Goal: Transaction & Acquisition: Obtain resource

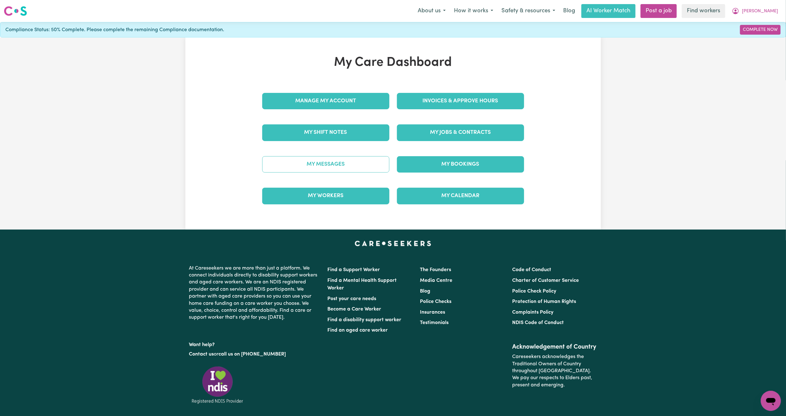
click at [346, 166] on link "My Messages" at bounding box center [325, 164] width 127 height 16
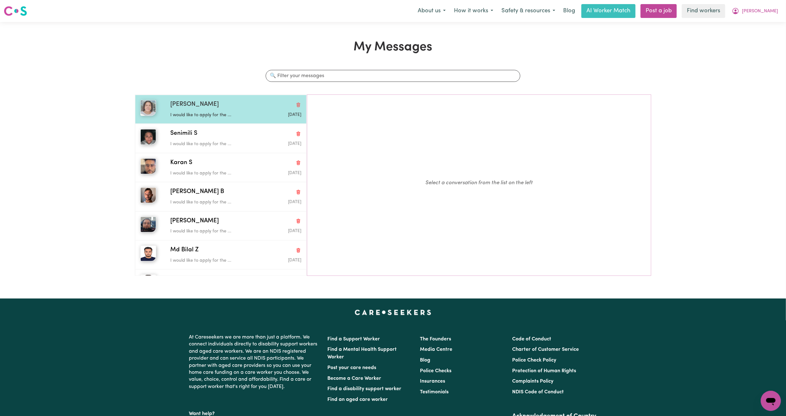
click at [229, 103] on div "[PERSON_NAME]" at bounding box center [235, 104] width 131 height 9
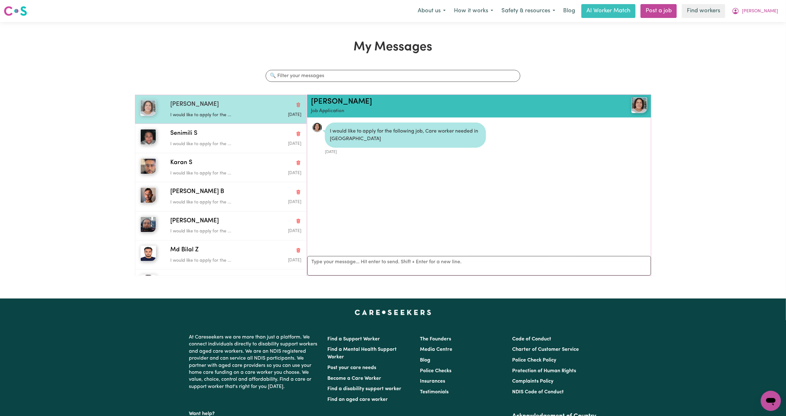
scroll to position [4, 0]
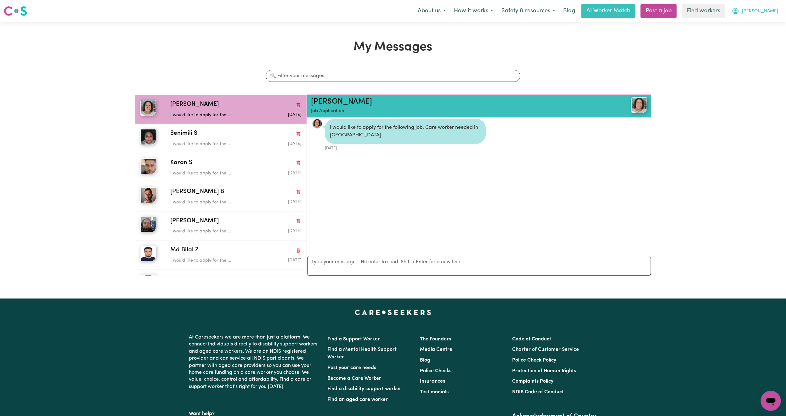
click at [761, 16] on button "[PERSON_NAME]" at bounding box center [755, 10] width 54 height 13
click at [759, 20] on link "My Dashboard" at bounding box center [757, 25] width 50 height 12
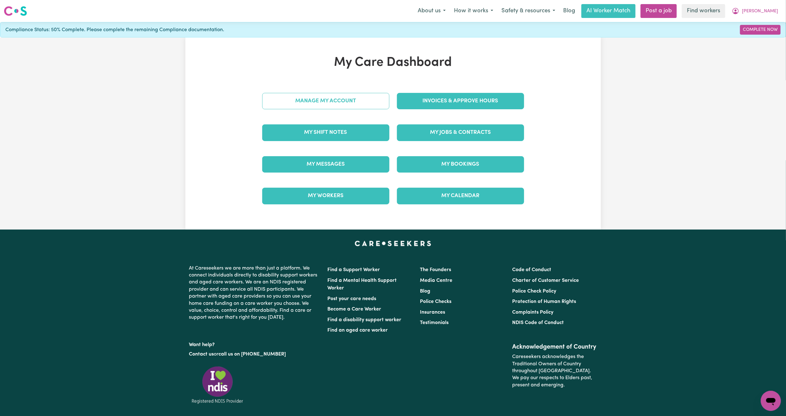
click at [314, 105] on link "Manage My Account" at bounding box center [325, 101] width 127 height 16
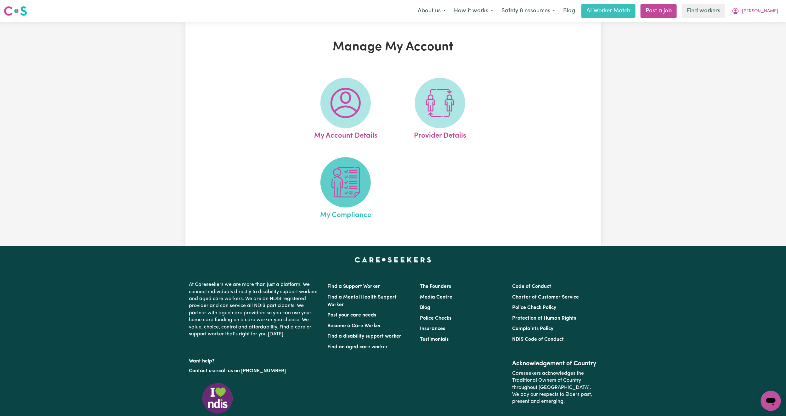
click at [345, 199] on span at bounding box center [346, 182] width 50 height 50
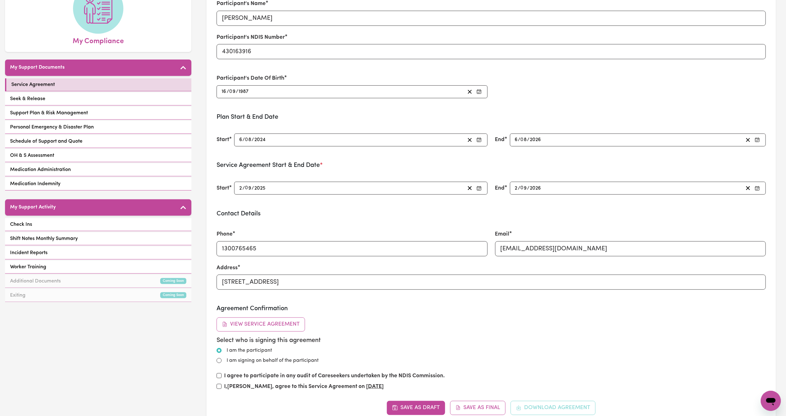
scroll to position [94, 0]
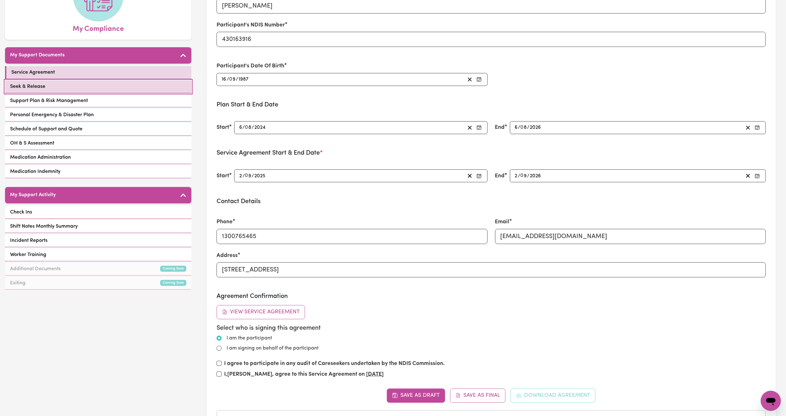
click at [143, 85] on link "Seek & Release" at bounding box center [98, 86] width 186 height 13
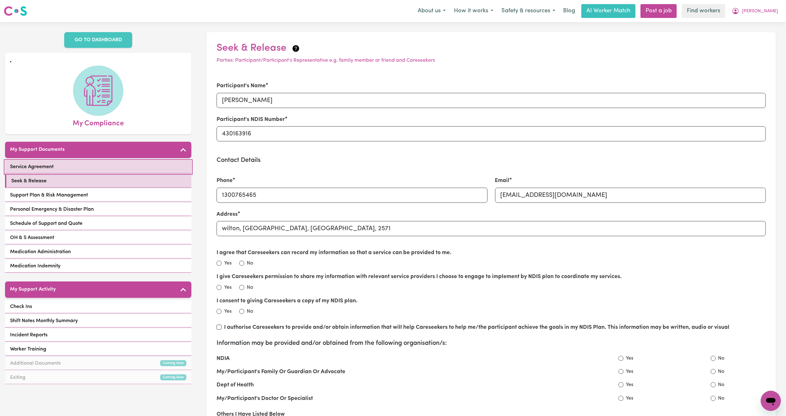
click at [88, 166] on link "Service Agreement" at bounding box center [98, 167] width 186 height 13
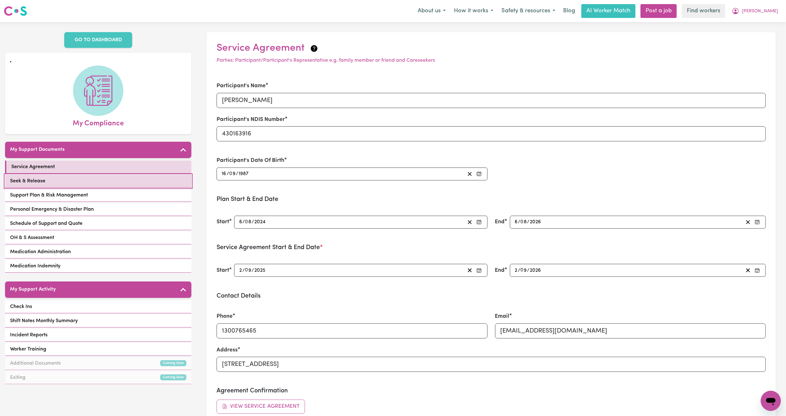
click at [133, 183] on link "Seek & Release" at bounding box center [98, 181] width 186 height 13
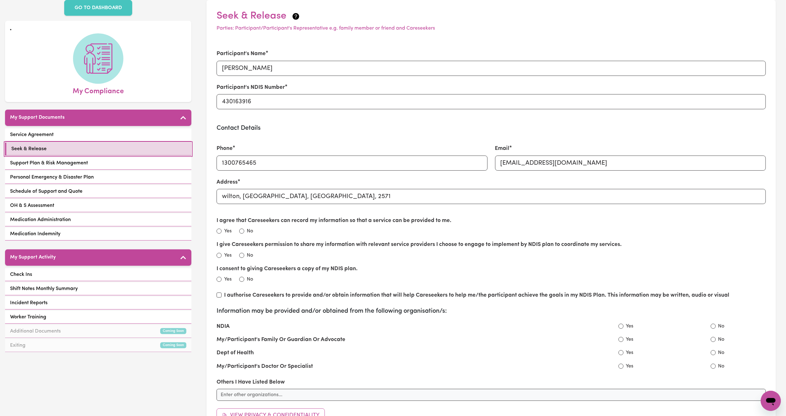
scroll to position [142, 0]
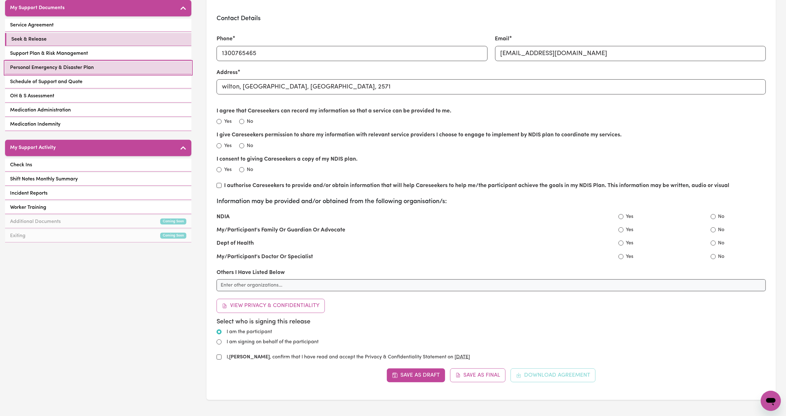
click at [65, 63] on link "Personal Emergency & Disaster Plan" at bounding box center [98, 67] width 186 height 13
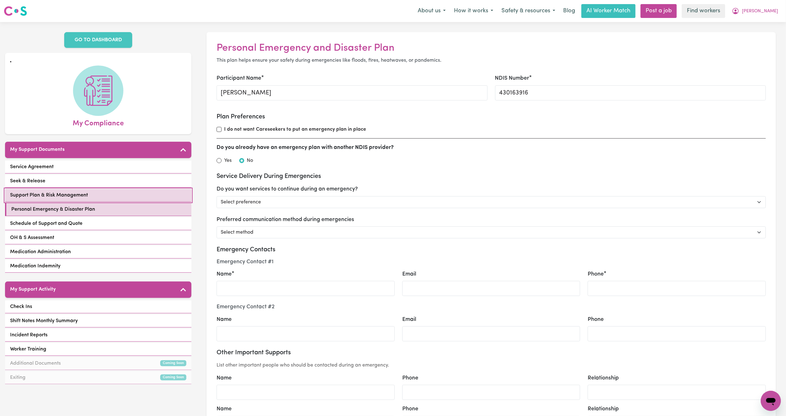
click at [87, 196] on link "Support Plan & Risk Management" at bounding box center [98, 195] width 186 height 13
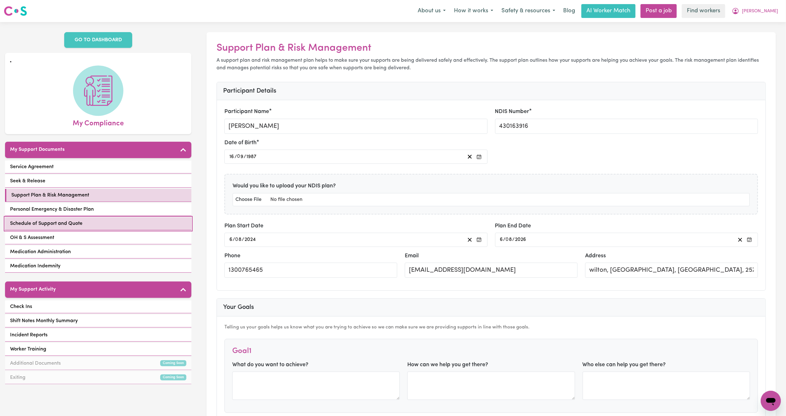
click at [86, 223] on link "Schedule of Support and Quote" at bounding box center [98, 223] width 186 height 13
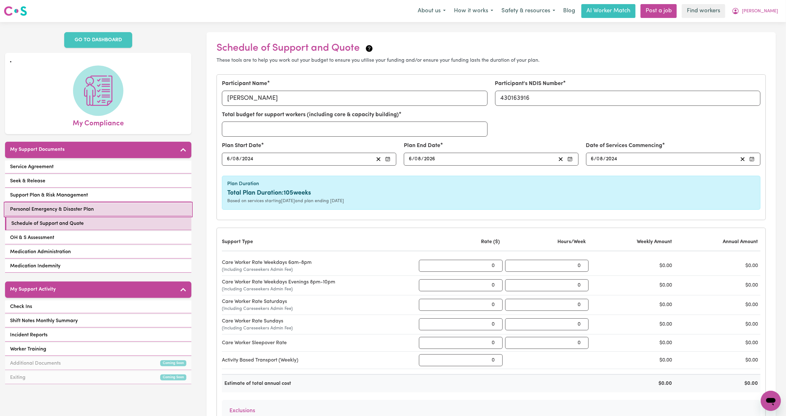
click at [99, 213] on link "Personal Emergency & Disaster Plan" at bounding box center [98, 209] width 186 height 13
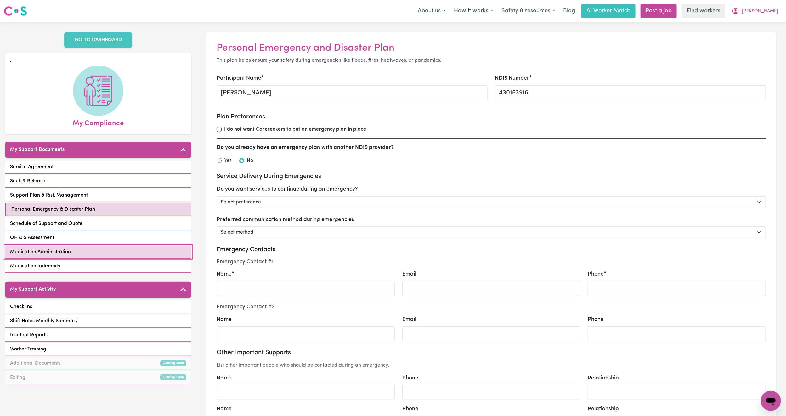
click at [105, 253] on link "Medication Administration" at bounding box center [98, 252] width 186 height 13
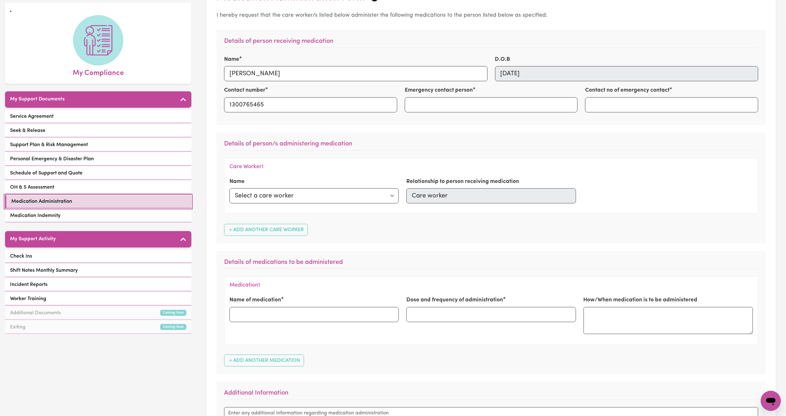
scroll to position [142, 0]
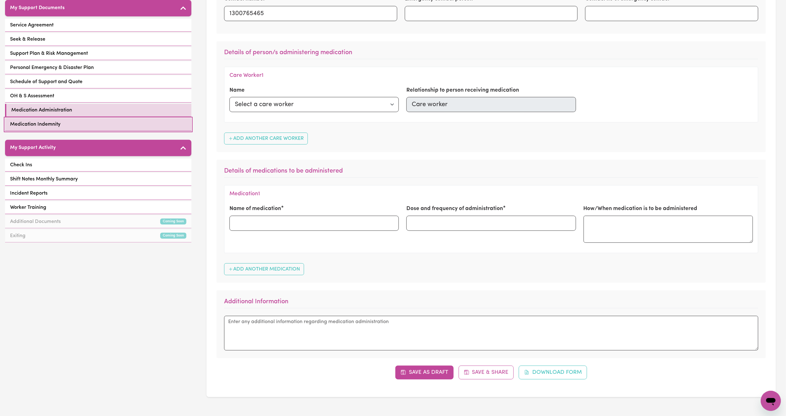
click at [133, 124] on link "Medication Indemnity" at bounding box center [98, 124] width 186 height 13
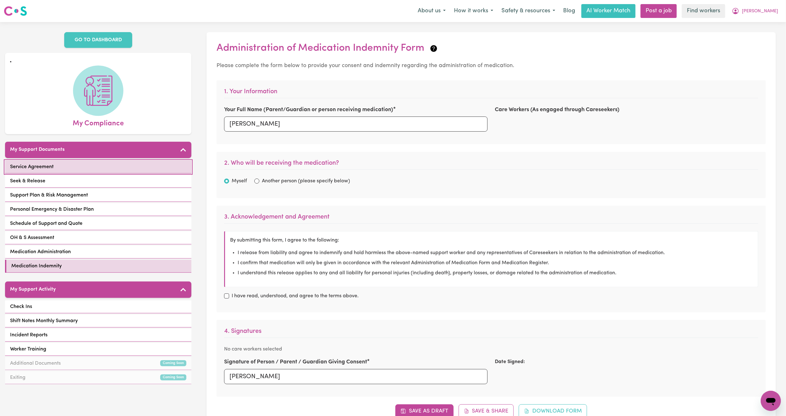
click at [106, 165] on link "Service Agreement" at bounding box center [98, 167] width 186 height 13
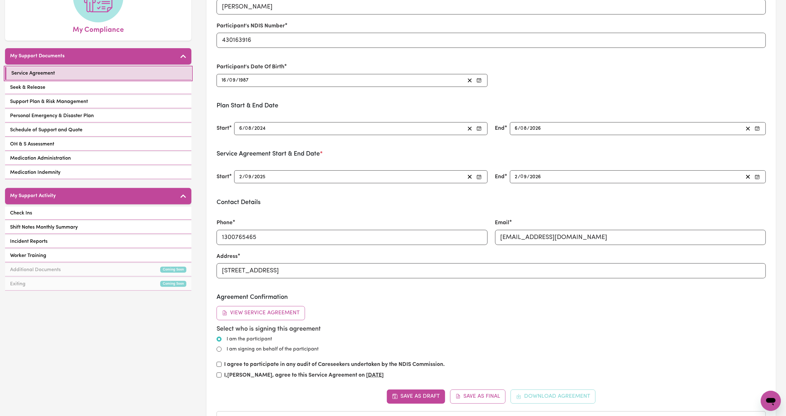
scroll to position [47, 0]
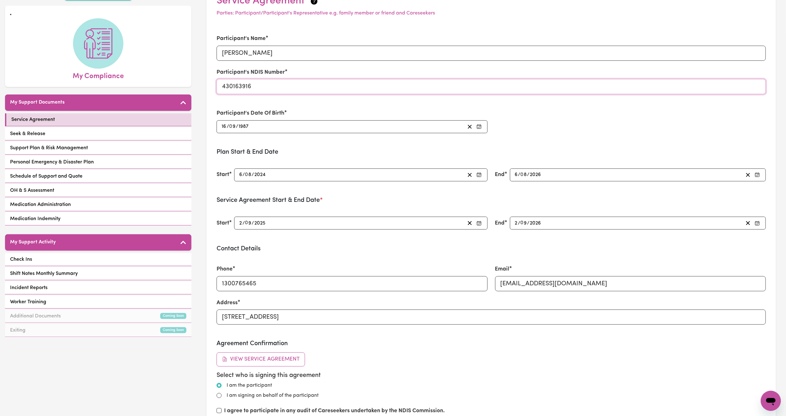
click at [260, 86] on input "430163916" at bounding box center [491, 86] width 549 height 15
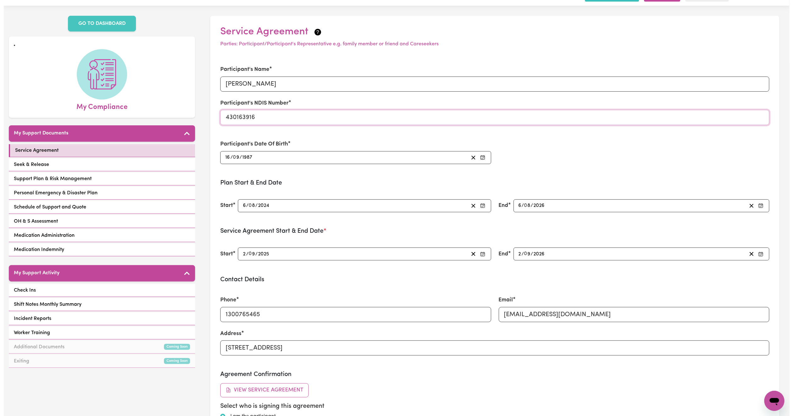
scroll to position [0, 0]
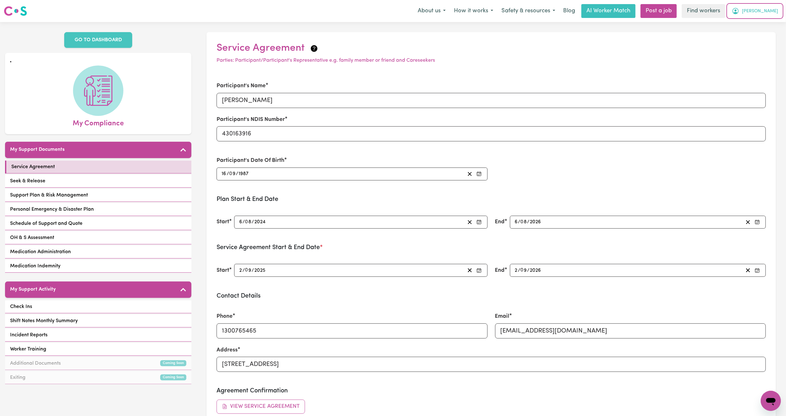
click at [740, 9] on icon "My Account" at bounding box center [736, 11] width 8 height 8
click at [763, 25] on link "My Dashboard" at bounding box center [757, 25] width 50 height 12
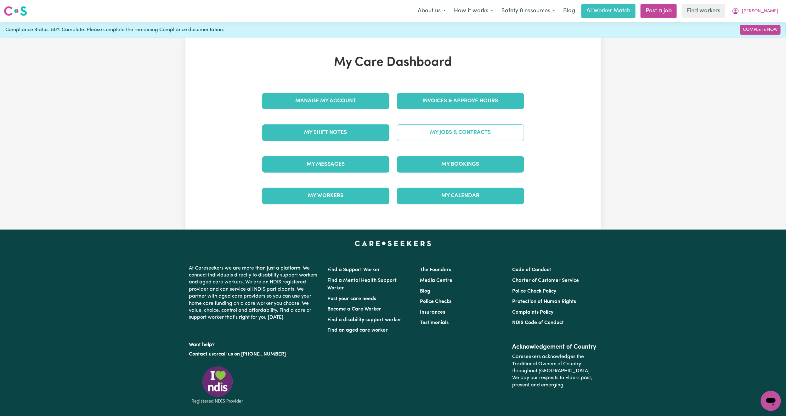
click at [475, 132] on link "My Jobs & Contracts" at bounding box center [460, 132] width 127 height 16
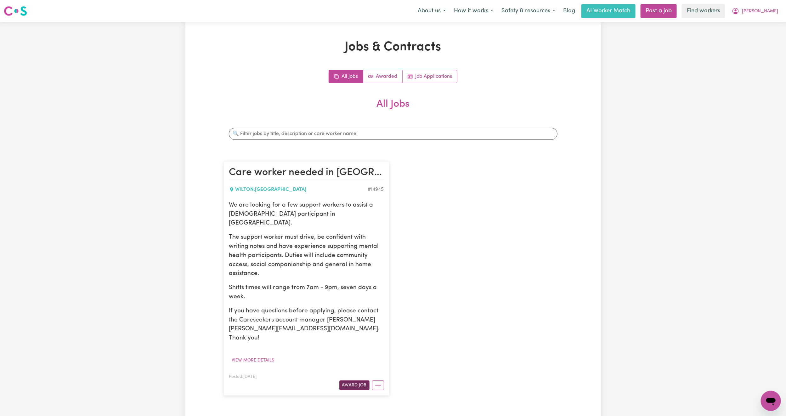
click at [354, 380] on button "Award Job" at bounding box center [354, 385] width 30 height 10
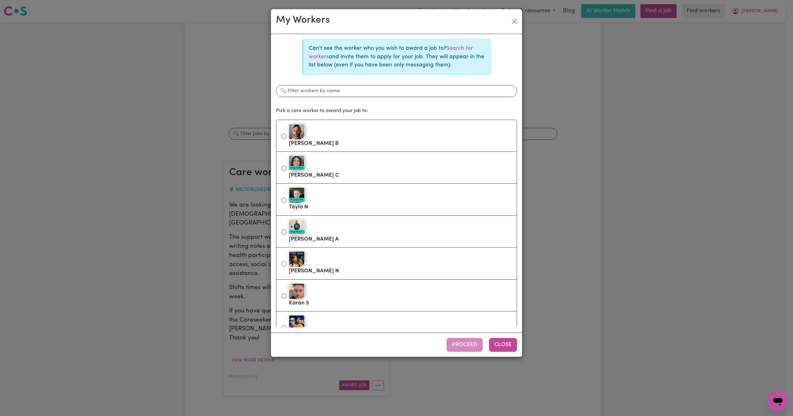
click at [505, 345] on button "Close" at bounding box center [503, 345] width 28 height 14
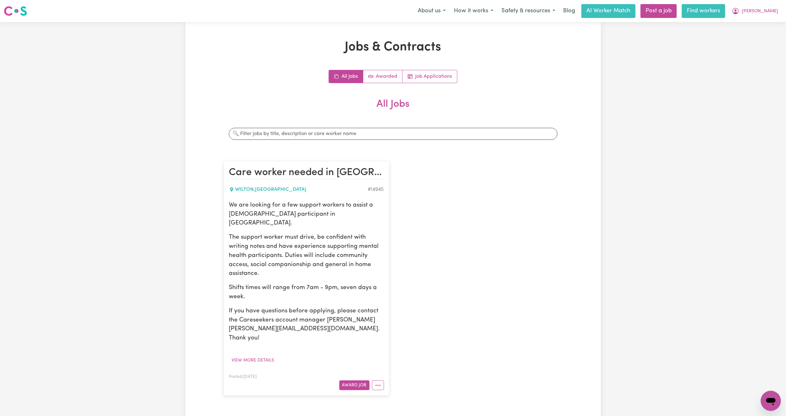
click at [715, 7] on link "Find workers" at bounding box center [703, 11] width 43 height 14
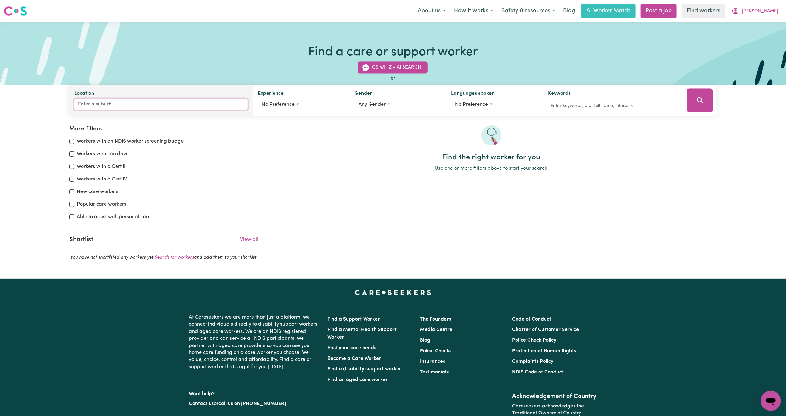
click at [198, 109] on input "Location" at bounding box center [160, 104] width 173 height 11
type input "katherine"
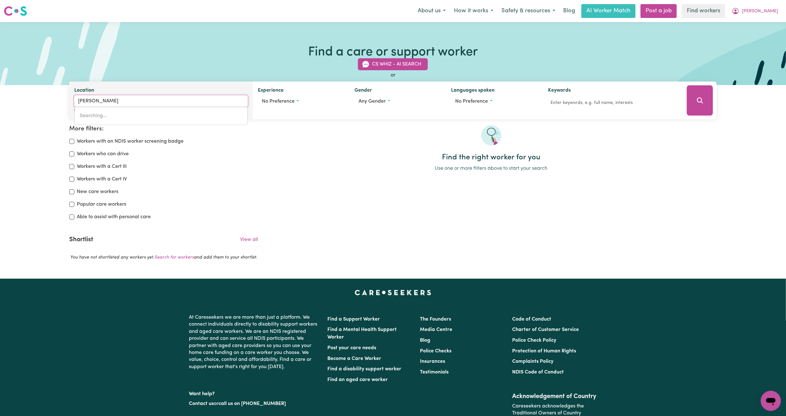
type input "katherine, Northern Territory, 0850"
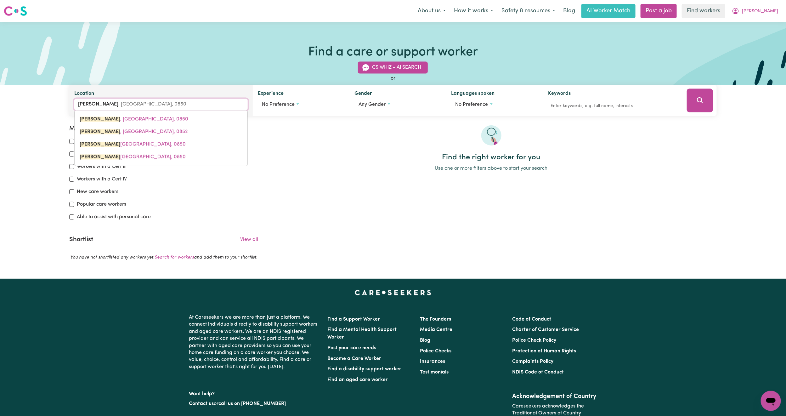
click at [198, 109] on input "katherine" at bounding box center [160, 104] width 173 height 11
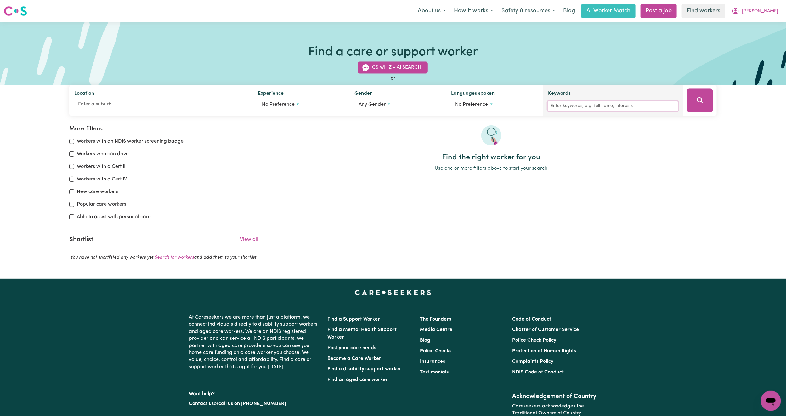
click at [599, 104] on input "Keywords" at bounding box center [613, 106] width 130 height 10
paste input "katherine"
type input "katherine"
click at [703, 98] on icon "Search" at bounding box center [700, 101] width 8 height 8
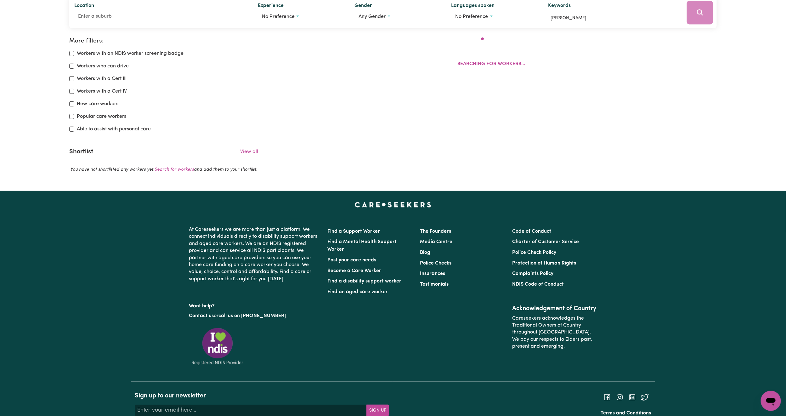
scroll to position [105, 0]
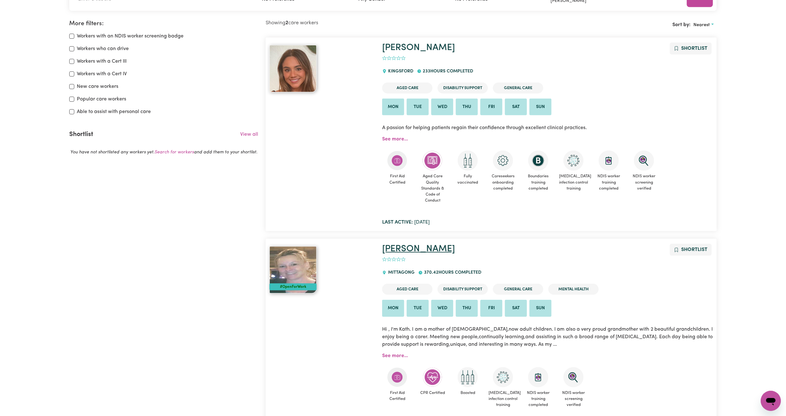
click at [398, 247] on link "Katherine" at bounding box center [418, 248] width 73 height 9
